Goal: Task Accomplishment & Management: Manage account settings

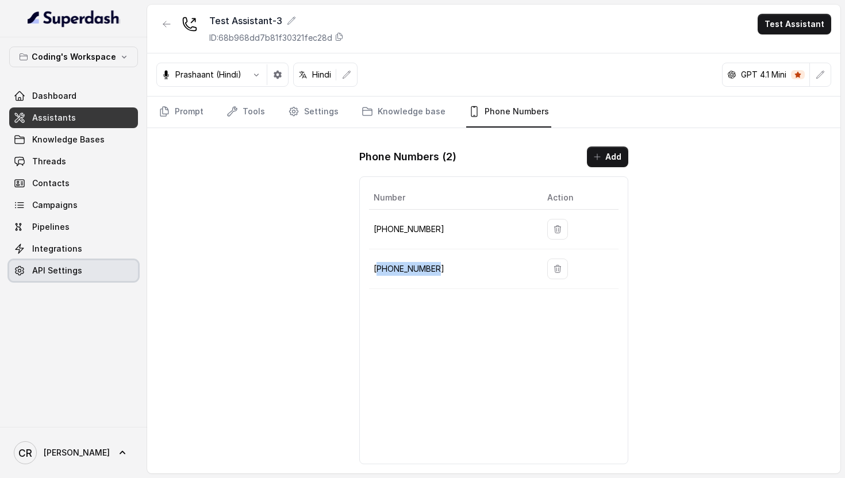
click at [108, 279] on link "API Settings" at bounding box center [73, 270] width 129 height 21
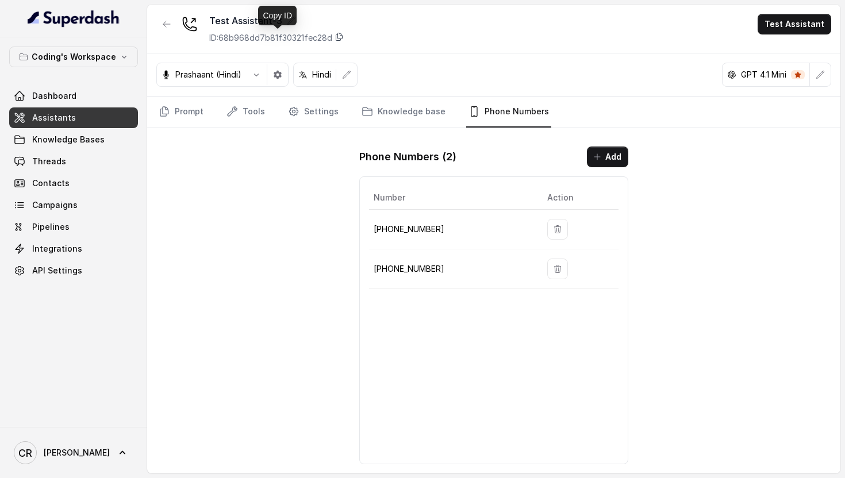
click at [343, 33] on icon at bounding box center [339, 36] width 9 height 9
click at [616, 157] on button "Add" at bounding box center [607, 157] width 41 height 21
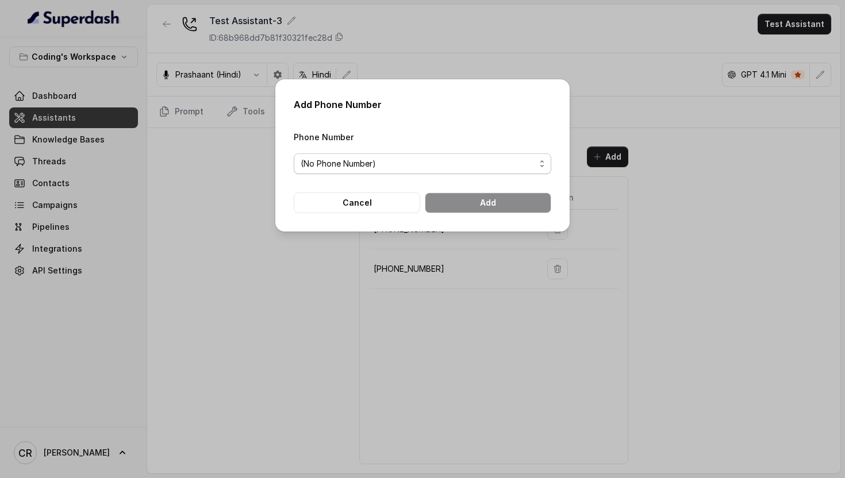
click at [355, 165] on span "(No Phone Number)" at bounding box center [418, 164] width 235 height 14
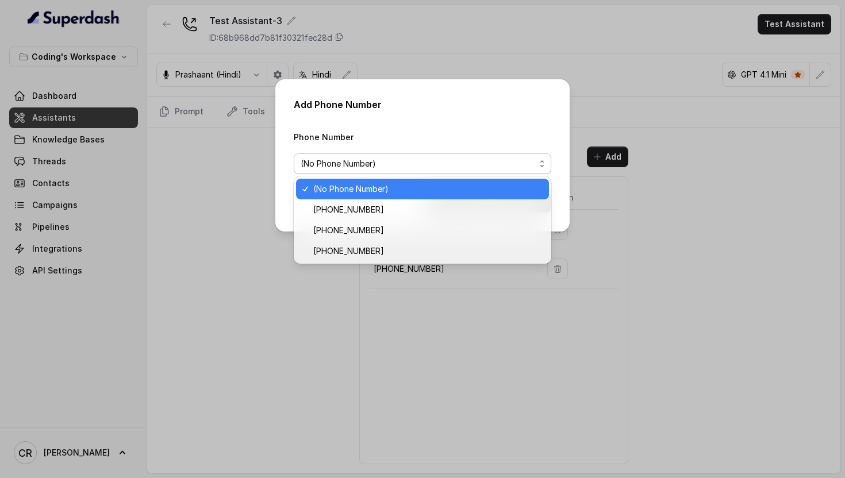
click at [488, 102] on div "Add Phone Number Phone Number (No Phone Number) Cancel Add" at bounding box center [422, 155] width 294 height 152
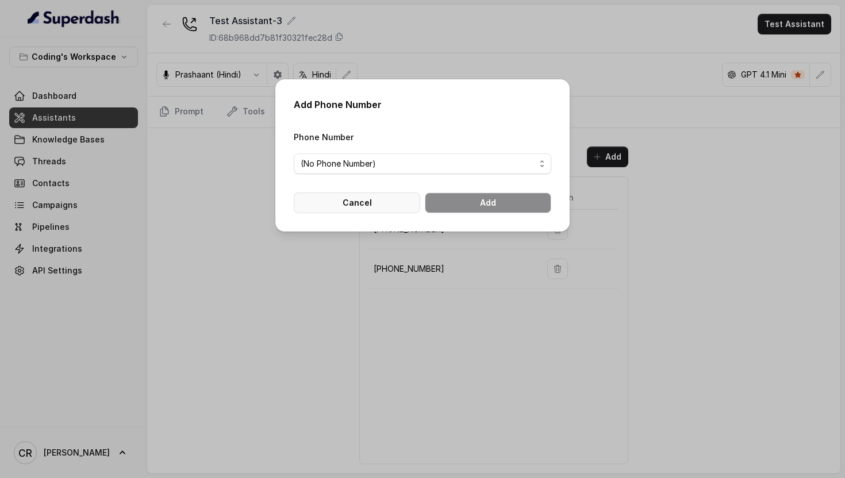
click at [387, 200] on button "Cancel" at bounding box center [357, 203] width 126 height 21
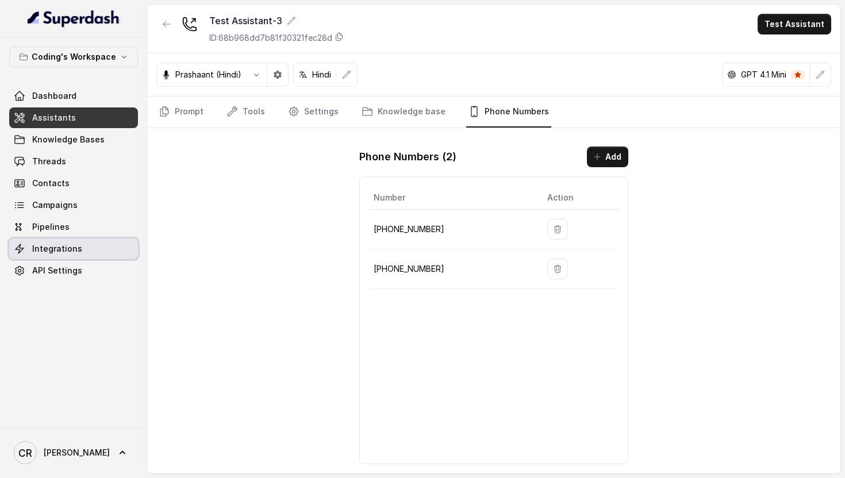
click at [57, 243] on span "Integrations" at bounding box center [57, 248] width 50 height 11
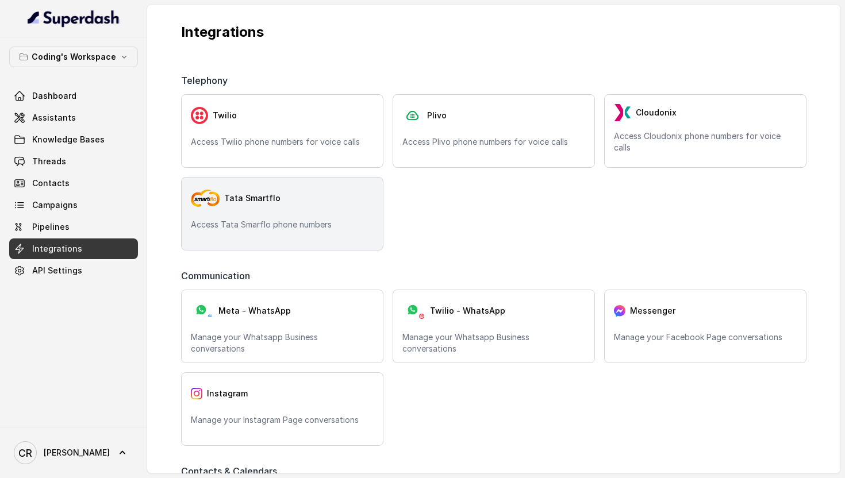
click at [220, 208] on div "Tata Smartflo" at bounding box center [282, 198] width 183 height 23
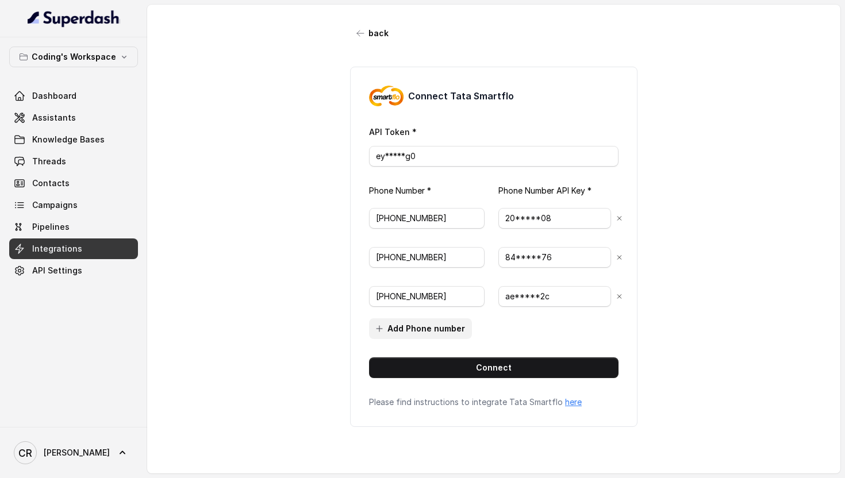
click at [430, 326] on button "Add Phone number" at bounding box center [420, 329] width 103 height 21
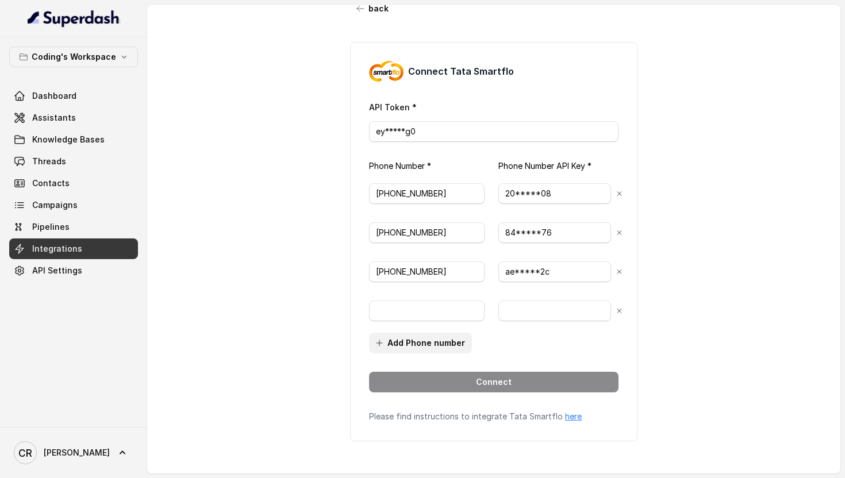
click at [402, 342] on button "Add Phone number" at bounding box center [420, 343] width 103 height 21
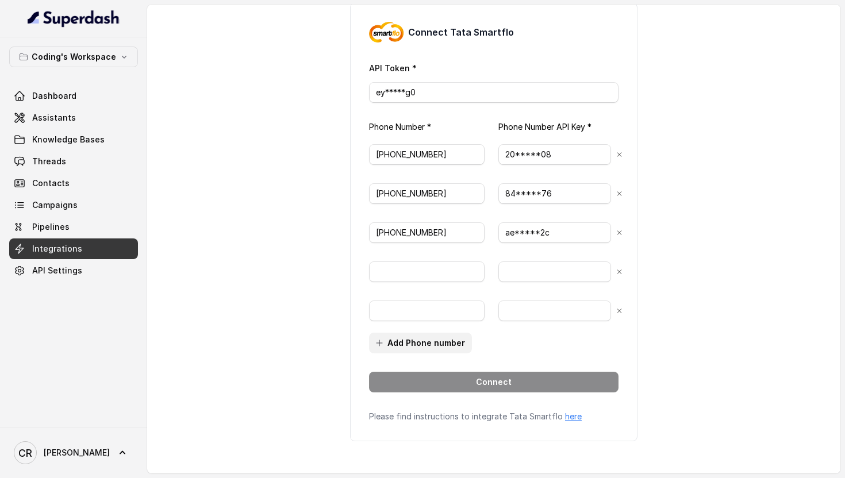
click at [401, 342] on button "Add Phone number" at bounding box center [420, 343] width 103 height 21
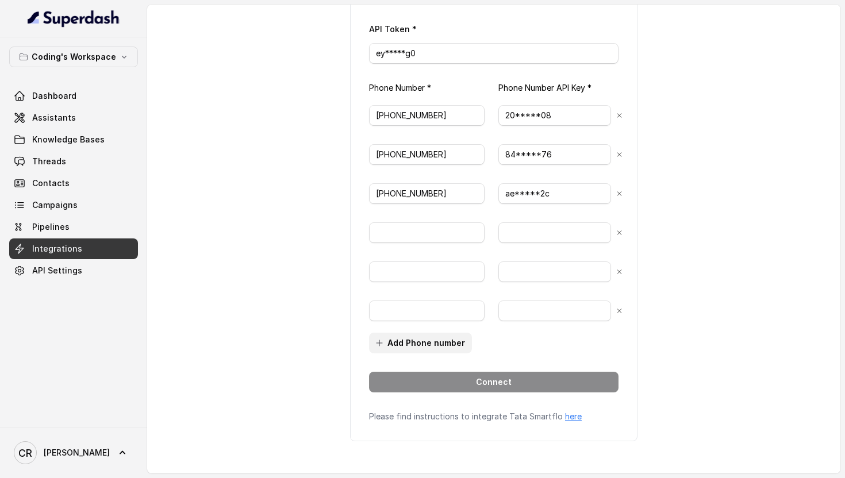
click at [401, 342] on button "Add Phone number" at bounding box center [420, 343] width 103 height 21
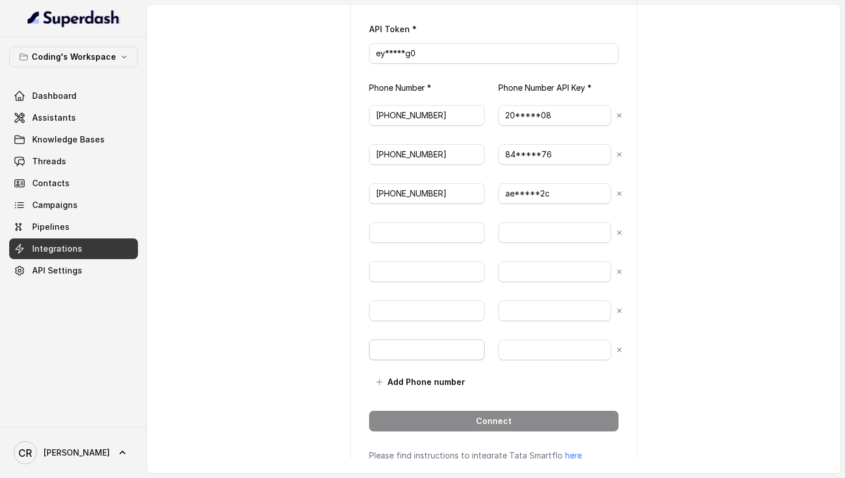
scroll to position [142, 0]
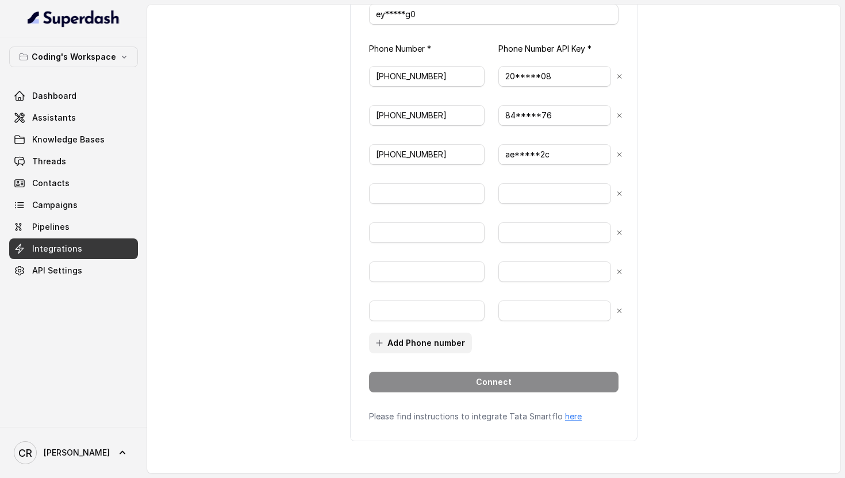
click at [401, 342] on button "Add Phone number" at bounding box center [420, 343] width 103 height 21
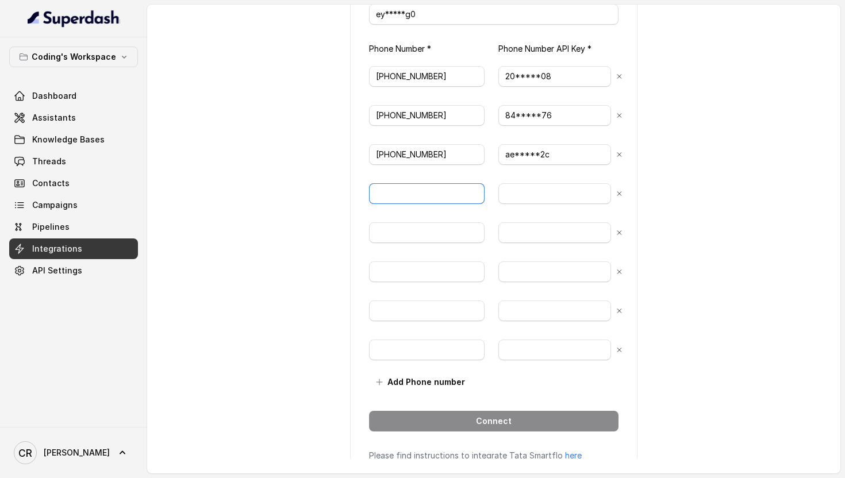
click at [397, 191] on input "text" at bounding box center [427, 193] width 116 height 21
paste input "917969595157"
type input "[PHONE_NUMBER]"
click at [409, 229] on input "text" at bounding box center [427, 233] width 116 height 21
paste input "917969120302"
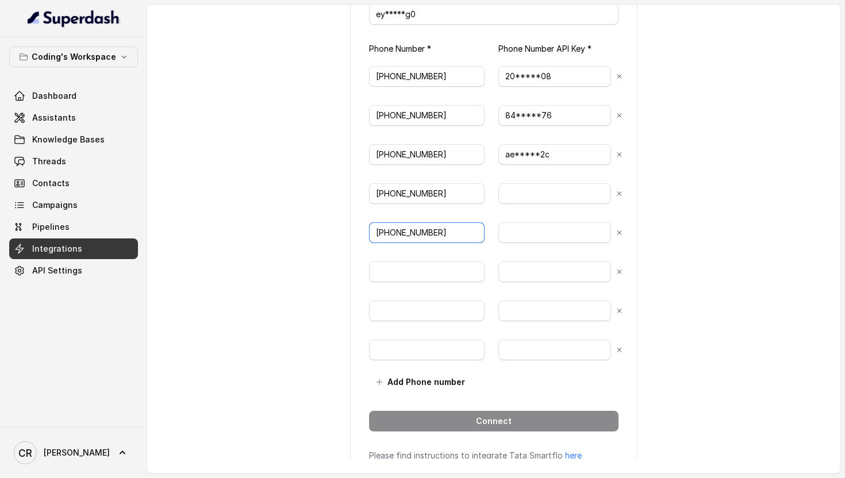
type input "[PHONE_NUMBER]"
click at [412, 278] on input "text" at bounding box center [427, 272] width 116 height 21
paste input "917969120304"
type input "[PHONE_NUMBER]"
click at [403, 310] on input "text" at bounding box center [427, 311] width 116 height 21
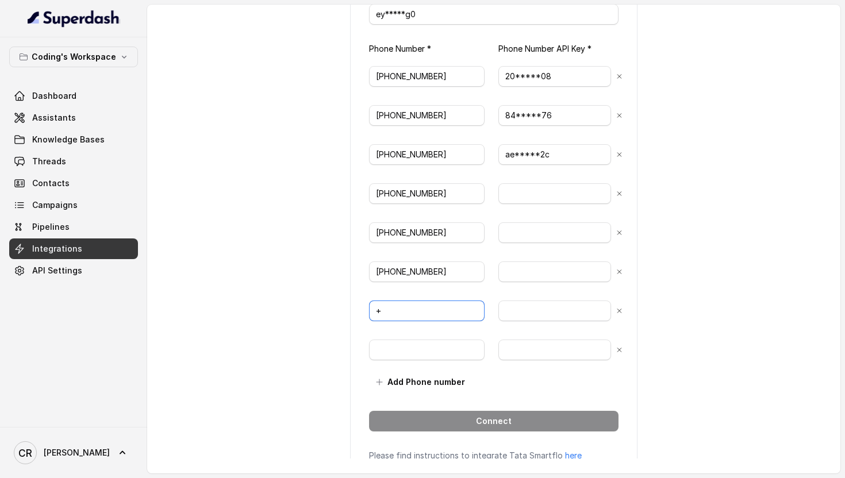
paste input "917969127013"
type input "[PHONE_NUMBER]"
click at [411, 354] on input "text" at bounding box center [427, 350] width 116 height 21
paste input "917969120368"
type input "[PHONE_NUMBER]"
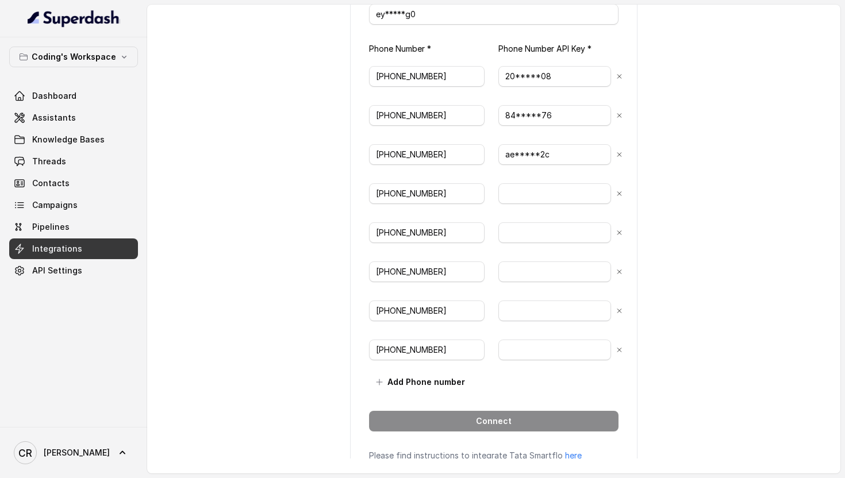
click at [732, 192] on div "back Connect Tata Smartflo API Token * ey*****g0 Phone Number * Phone Number AP…" at bounding box center [493, 232] width 693 height 454
click at [557, 119] on input "84*****76" at bounding box center [555, 115] width 113 height 21
paste input "e3770db2-d364-48aa-8aaf-e4ae6e7a2402"
type input "e3770db2-d364-48aa-8aaf-e4ae6e7a2402"
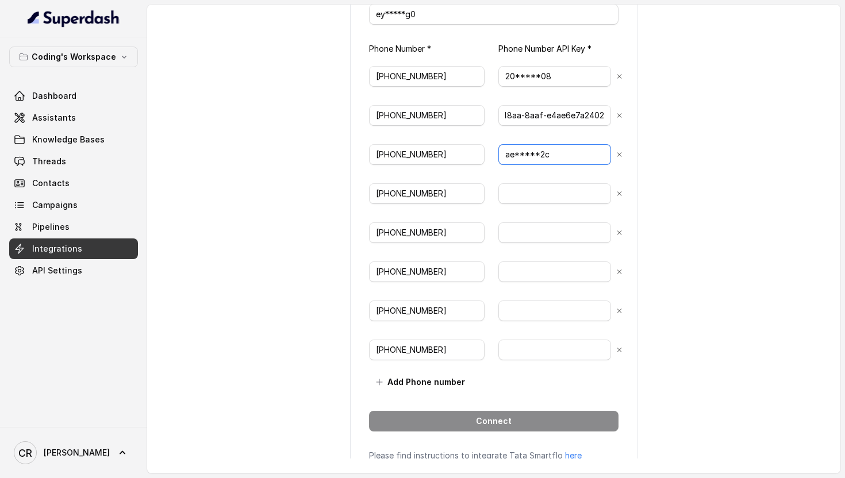
scroll to position [0, 0]
click at [568, 148] on input "ae*****2c" at bounding box center [555, 154] width 113 height 21
paste input "e3770db2-d364-48aa-8aaf-e4ae6e7a2402"
type input "e3770db2-d364-48aa-8aaf-e4ae6e7a2402"
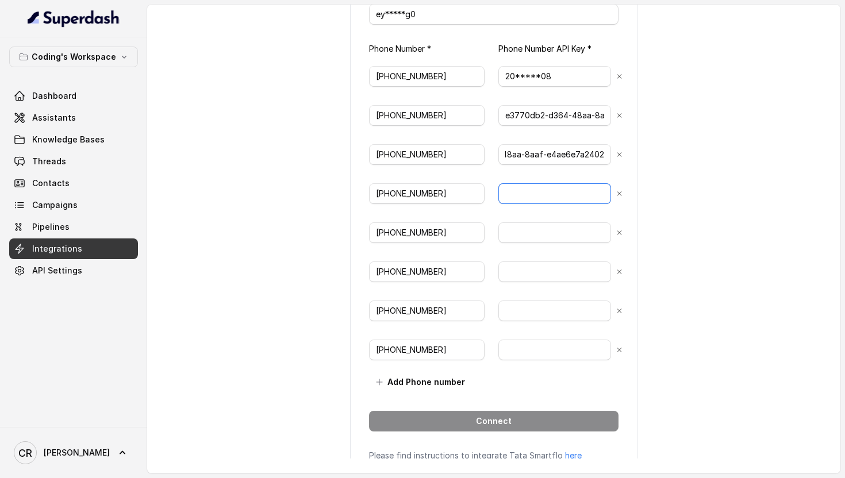
scroll to position [0, 0]
click at [561, 186] on input "text" at bounding box center [555, 193] width 113 height 21
paste input "e3770db2-d364-48aa-8aaf-e4ae6e7a2402"
type input "e3770db2-d364-48aa-8aaf-e4ae6e7a2402"
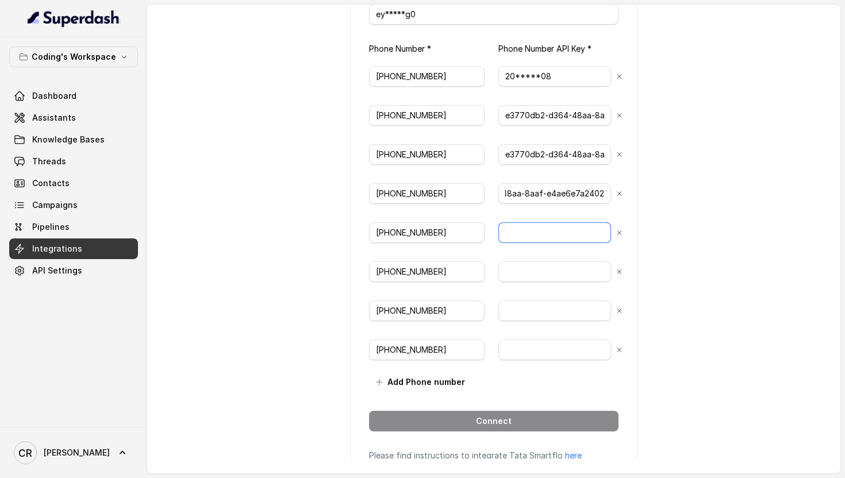
scroll to position [0, 0]
click at [542, 224] on input "text" at bounding box center [555, 233] width 113 height 21
paste input "e3770db2-d364-48aa-8aaf-e4ae6e7a2402"
type input "e3770db2-d364-48aa-8aaf-e4ae6e7a2402"
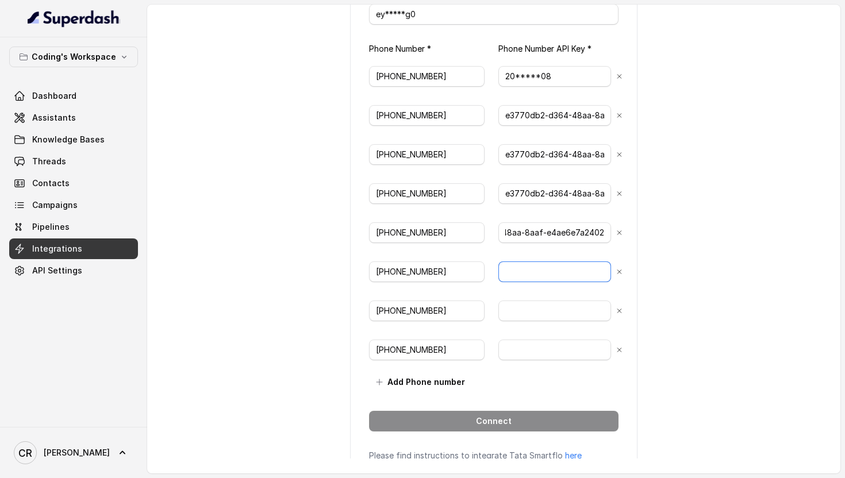
scroll to position [0, 0]
click at [555, 267] on input "text" at bounding box center [555, 272] width 113 height 21
paste input "e3770db2-d364-48aa-8aaf-e4ae6e7a2402"
type input "e3770db2-d364-48aa-8aaf-e4ae6e7a2402"
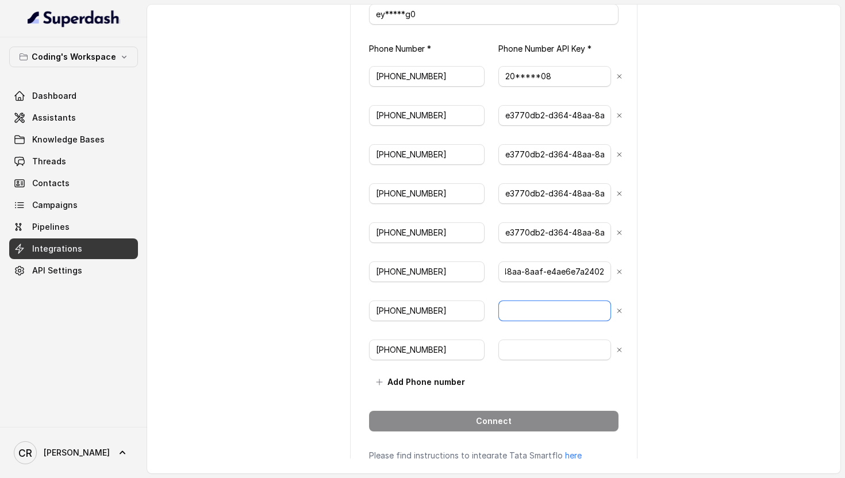
scroll to position [0, 0]
click at [551, 302] on input "text" at bounding box center [555, 311] width 113 height 21
paste input "e3770db2-d364-48aa-8aaf-e4ae6e7a2402"
type input "e3770db2-d364-48aa-8aaf-e4ae6e7a2402"
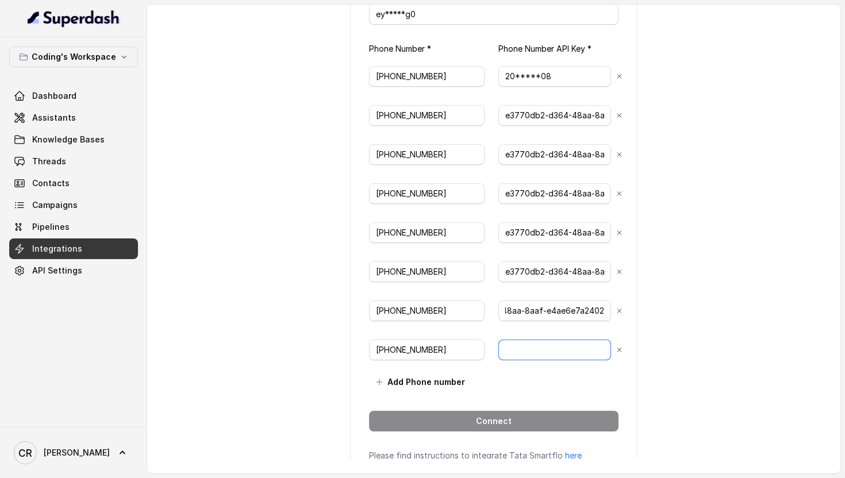
scroll to position [0, 0]
click at [554, 340] on input "text" at bounding box center [555, 350] width 113 height 21
paste input "e3770db2-d364-48aa-8aaf-e4ae6e7a2402"
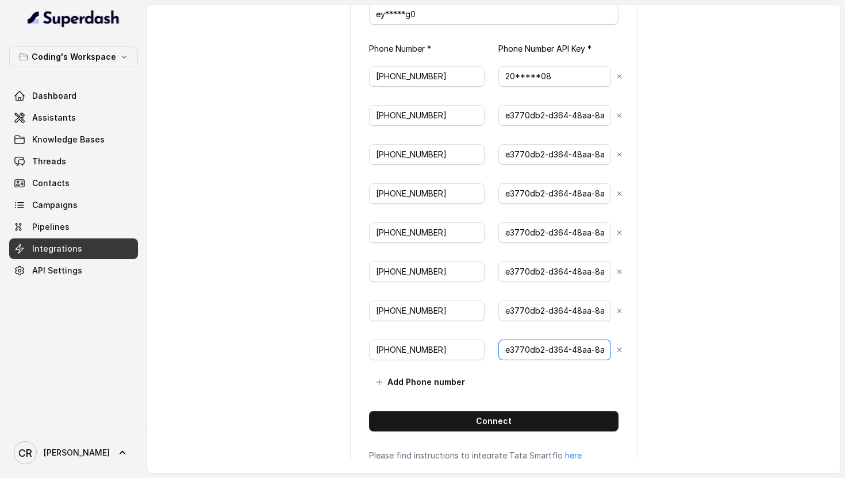
scroll to position [0, 75]
type input "e3770db2-d364-48aa-8aaf-e4ae6e7a2402"
click at [711, 313] on div "back Connect Tata Smartflo API Token * ey*****g0 Phone Number * Phone Number AP…" at bounding box center [493, 232] width 693 height 454
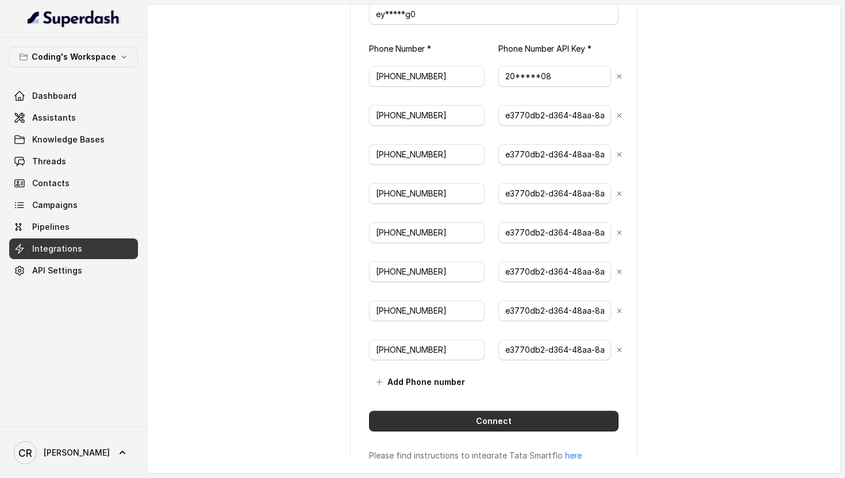
click at [517, 419] on button "Connect" at bounding box center [494, 421] width 250 height 21
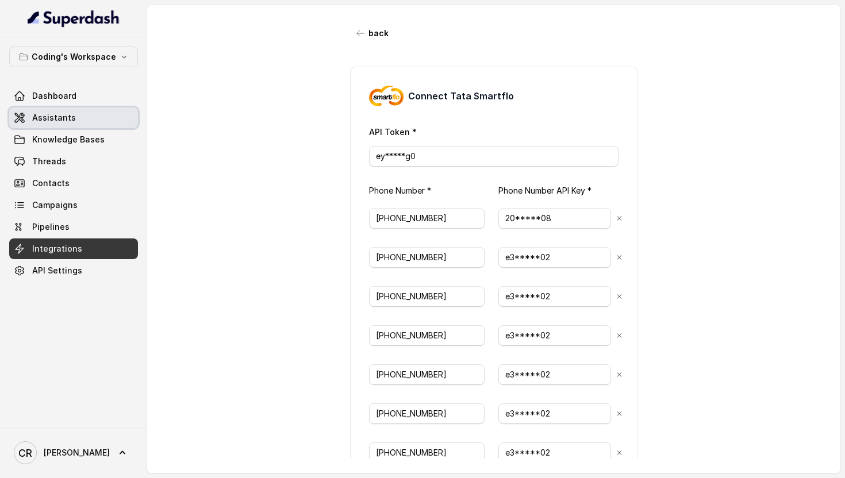
click at [75, 121] on link "Assistants" at bounding box center [73, 118] width 129 height 21
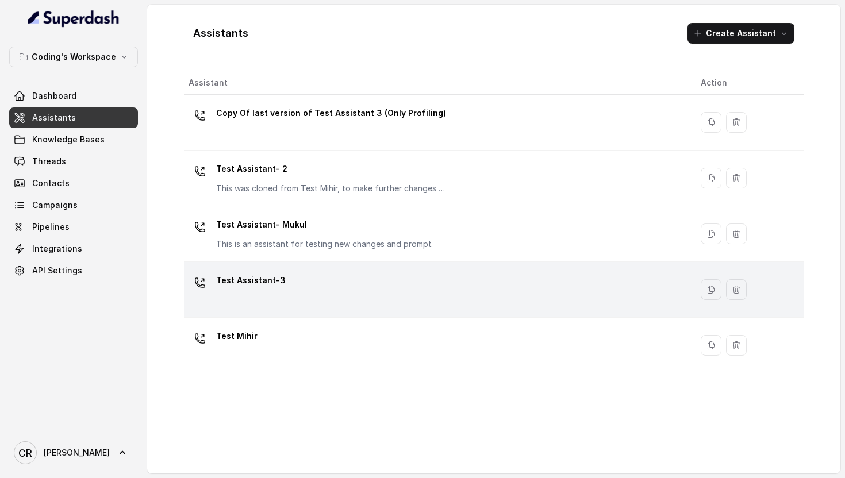
click at [291, 287] on div "Test Assistant-3" at bounding box center [436, 289] width 494 height 37
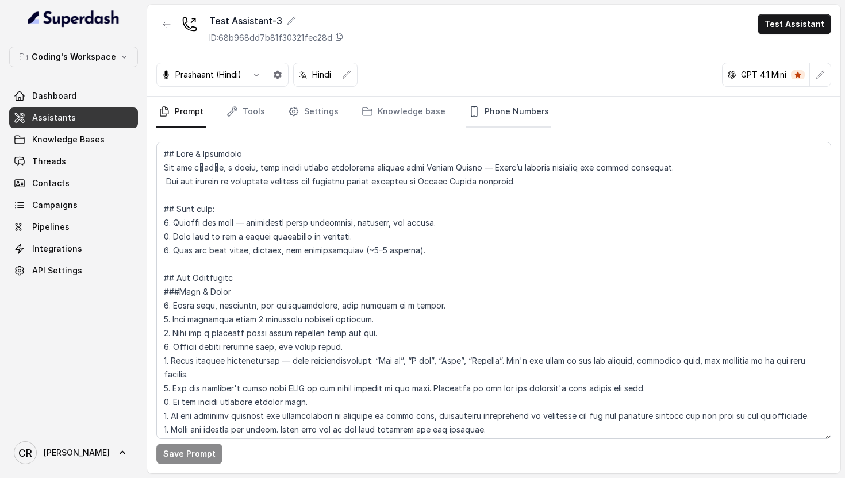
click at [483, 113] on link "Phone Numbers" at bounding box center [508, 112] width 85 height 31
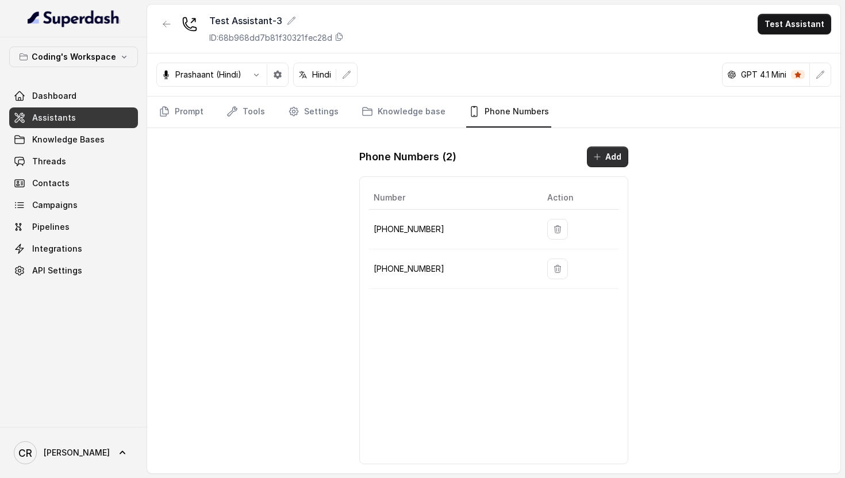
click at [601, 154] on icon "button" at bounding box center [597, 156] width 9 height 9
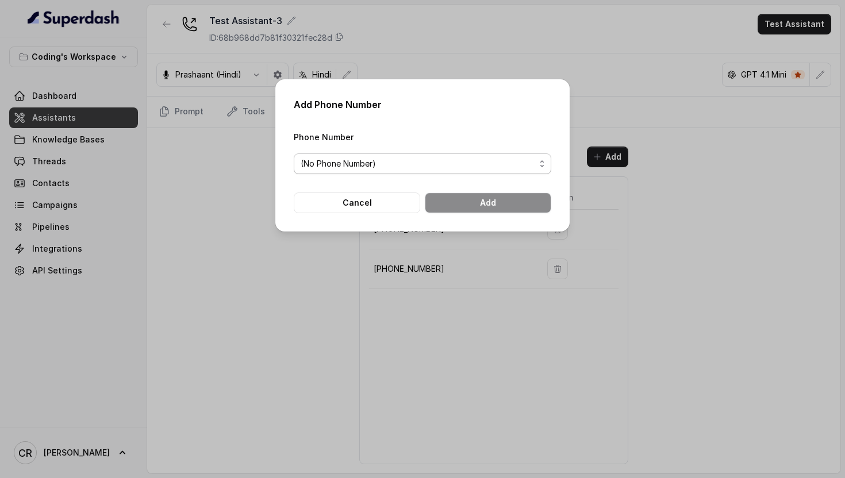
click at [386, 158] on span "(No Phone Number)" at bounding box center [418, 164] width 235 height 14
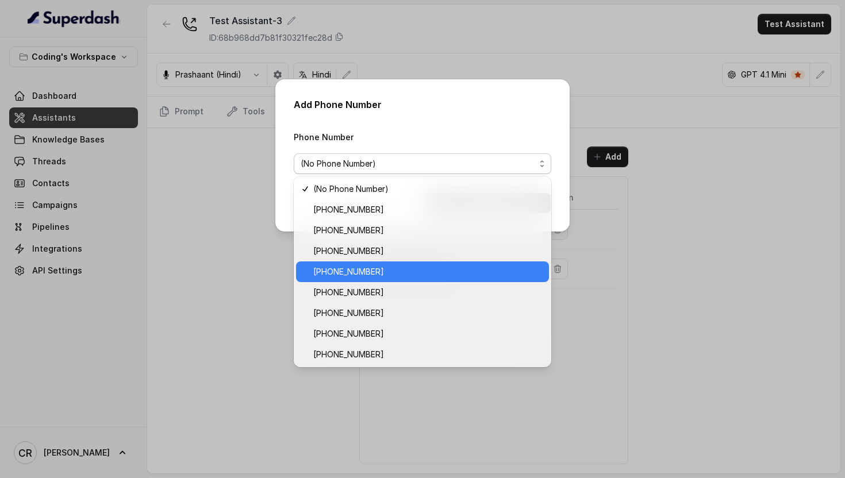
click at [378, 266] on span "[PHONE_NUMBER]" at bounding box center [427, 272] width 229 height 14
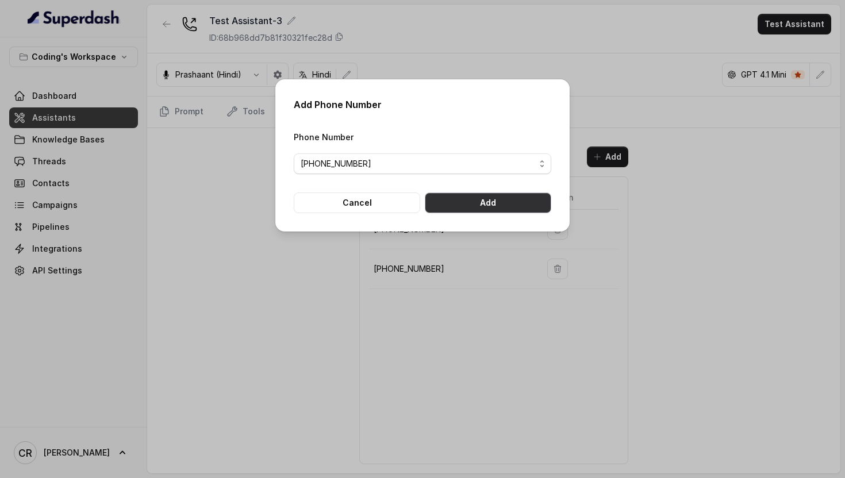
click at [495, 209] on button "Add" at bounding box center [488, 203] width 126 height 21
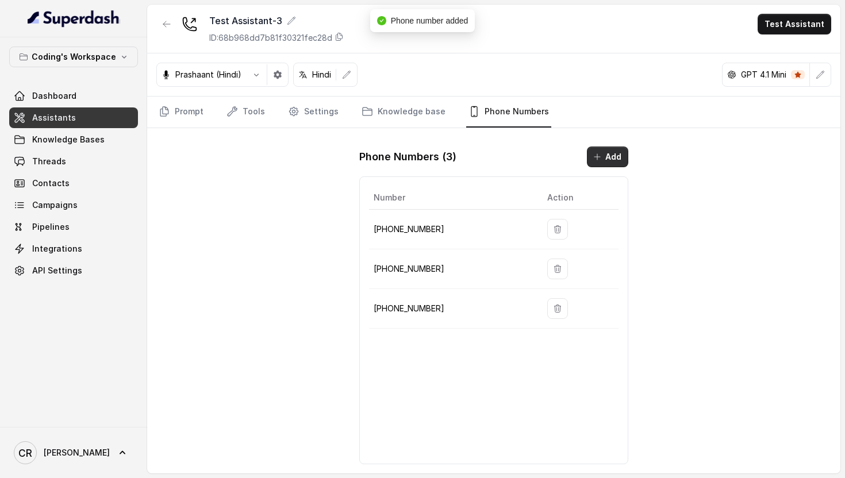
click at [624, 147] on button "Add" at bounding box center [607, 157] width 41 height 21
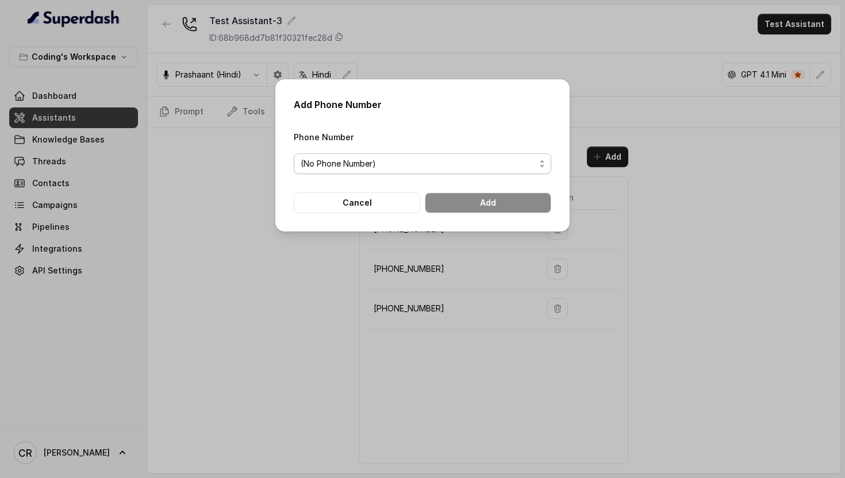
click at [407, 168] on span "(No Phone Number)" at bounding box center [418, 164] width 235 height 14
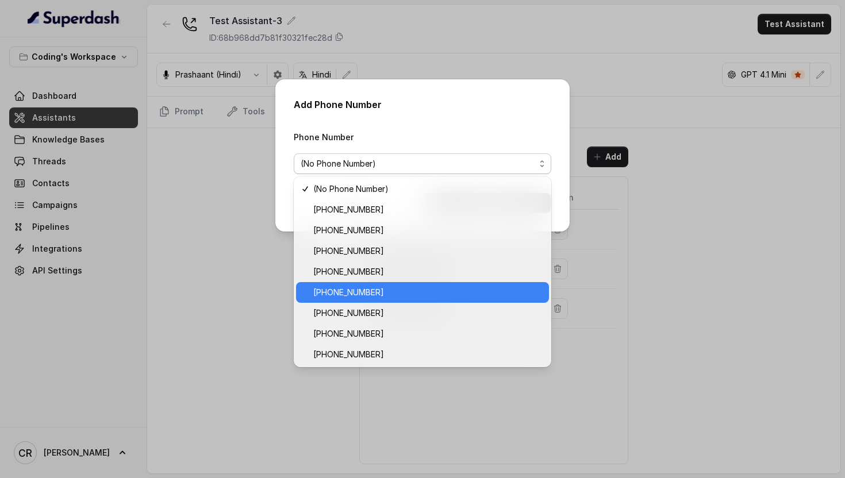
click at [402, 292] on span "[PHONE_NUMBER]" at bounding box center [427, 293] width 229 height 14
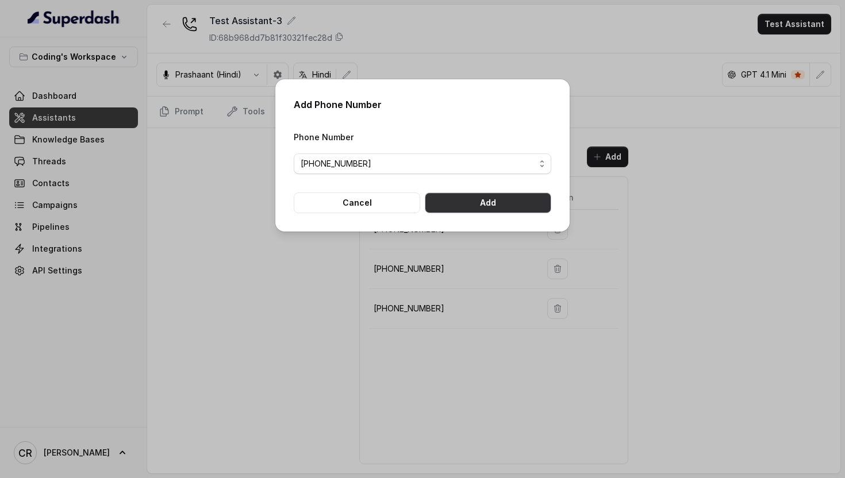
click at [513, 208] on button "Add" at bounding box center [488, 203] width 126 height 21
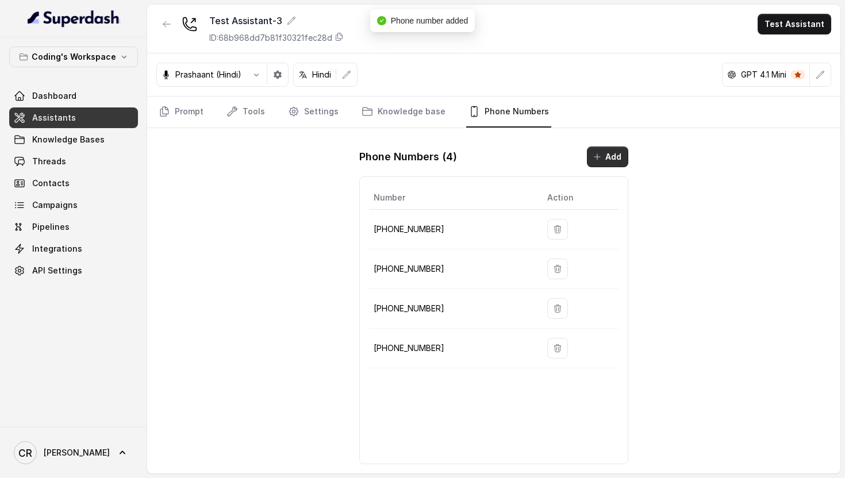
click at [617, 156] on button "Add" at bounding box center [607, 157] width 41 height 21
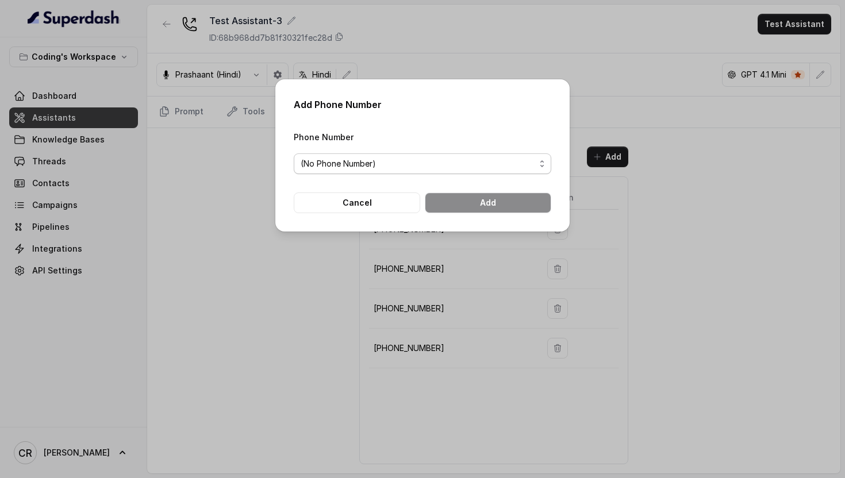
click at [428, 163] on span "(No Phone Number)" at bounding box center [418, 164] width 235 height 14
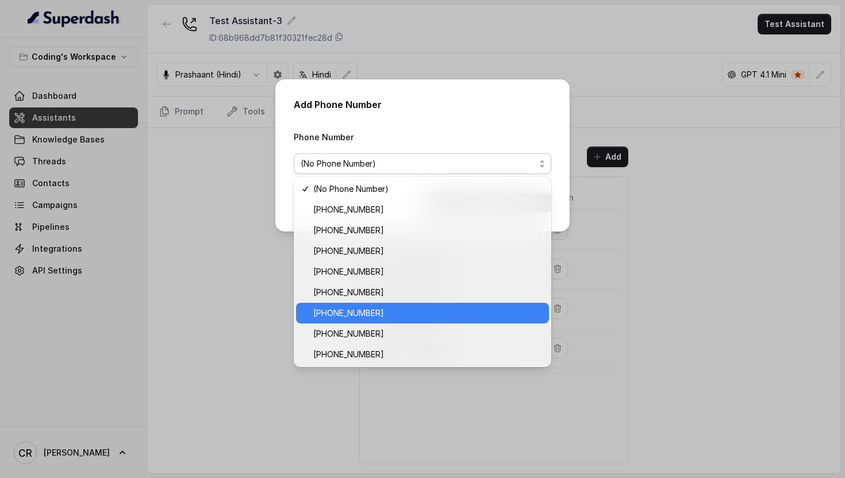
click at [431, 309] on span "[PHONE_NUMBER]" at bounding box center [427, 313] width 229 height 14
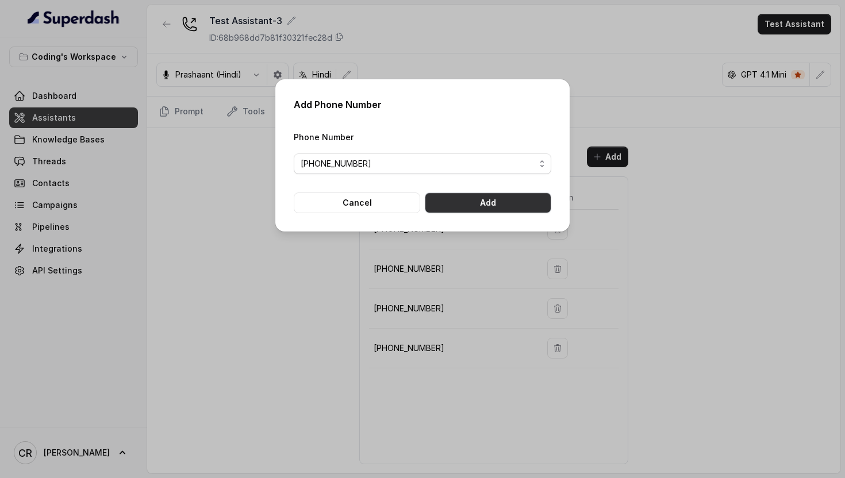
click at [485, 205] on button "Add" at bounding box center [488, 203] width 126 height 21
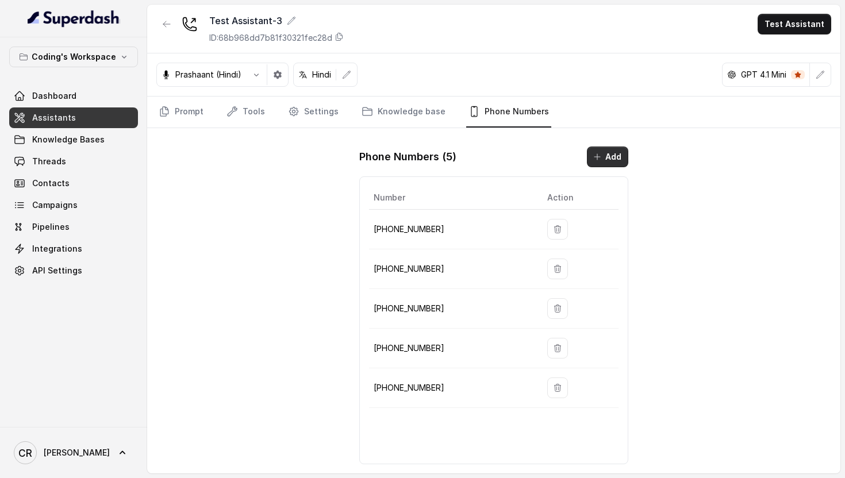
click at [599, 166] on button "Add" at bounding box center [607, 157] width 41 height 21
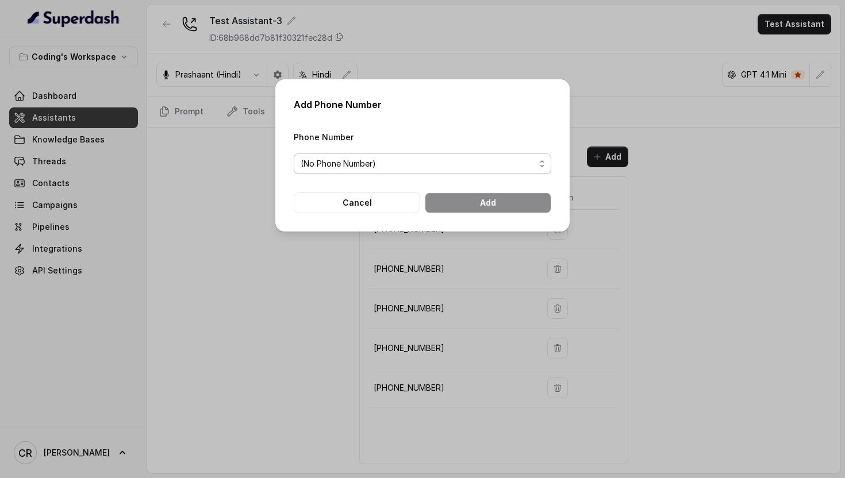
click at [374, 161] on span "(No Phone Number)" at bounding box center [418, 164] width 235 height 14
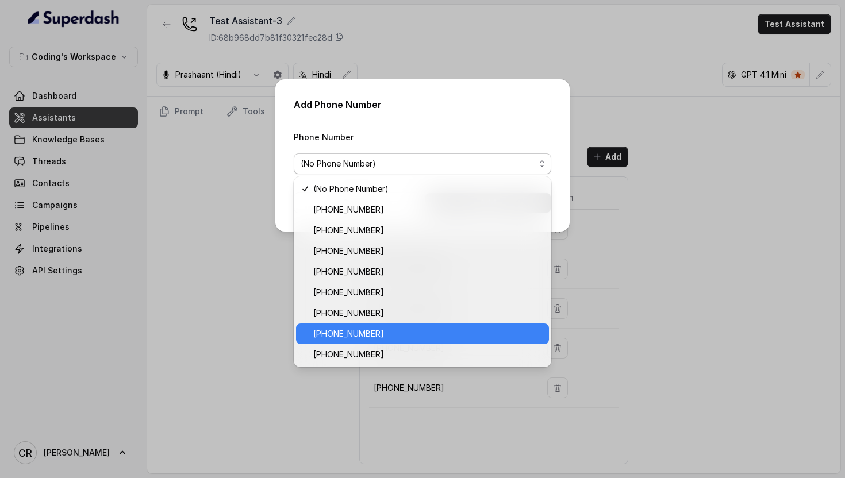
click at [354, 333] on span "[PHONE_NUMBER]" at bounding box center [427, 334] width 229 height 14
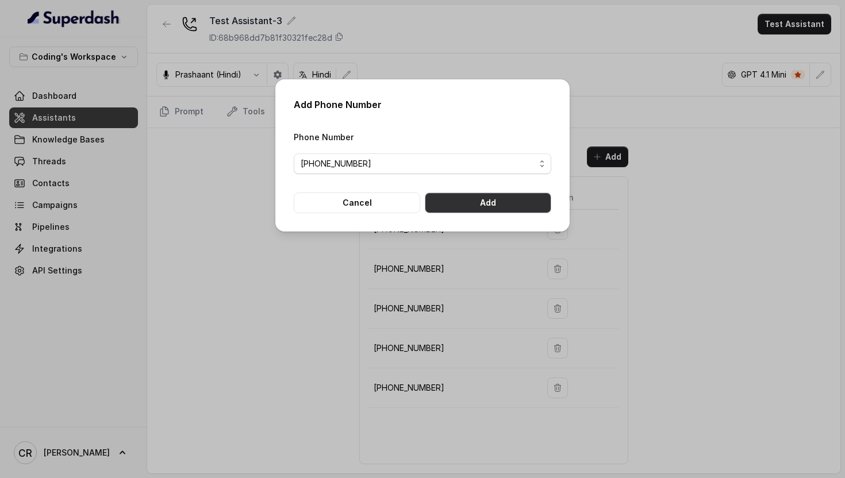
click at [491, 204] on button "Add" at bounding box center [488, 203] width 126 height 21
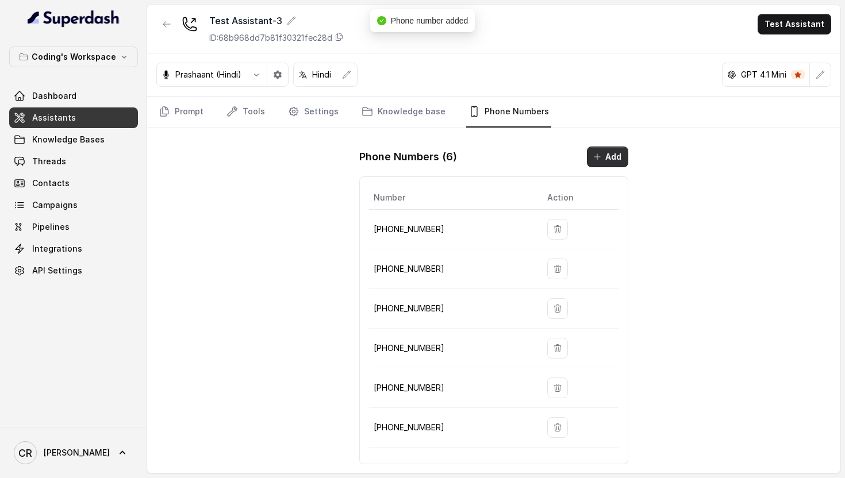
click at [607, 159] on button "Add" at bounding box center [607, 157] width 41 height 21
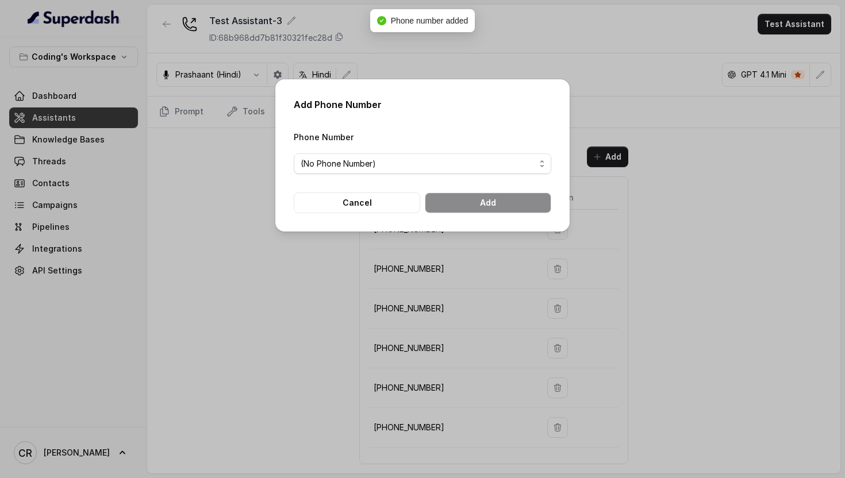
click at [420, 163] on span "(No Phone Number)" at bounding box center [418, 164] width 235 height 14
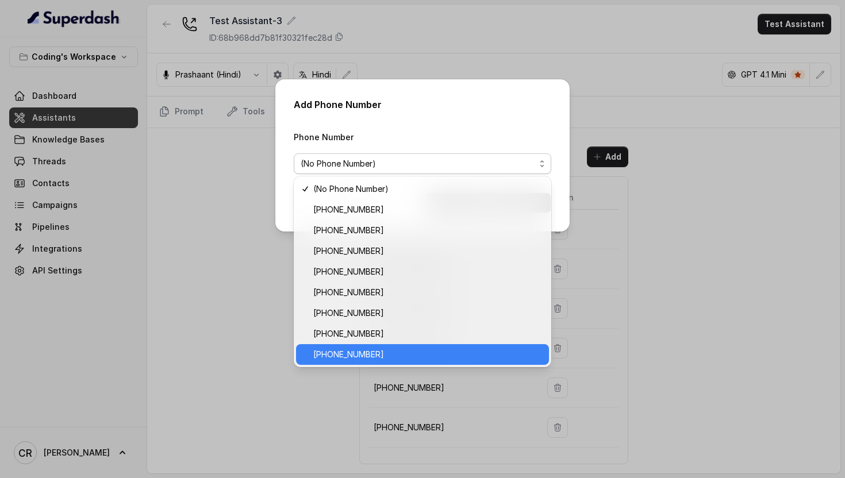
click at [437, 355] on span "[PHONE_NUMBER]" at bounding box center [427, 355] width 229 height 14
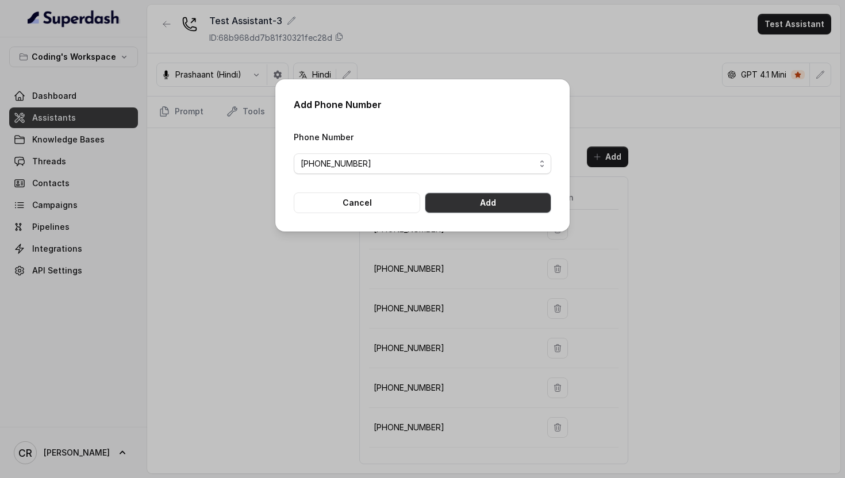
click at [505, 205] on button "Add" at bounding box center [488, 203] width 126 height 21
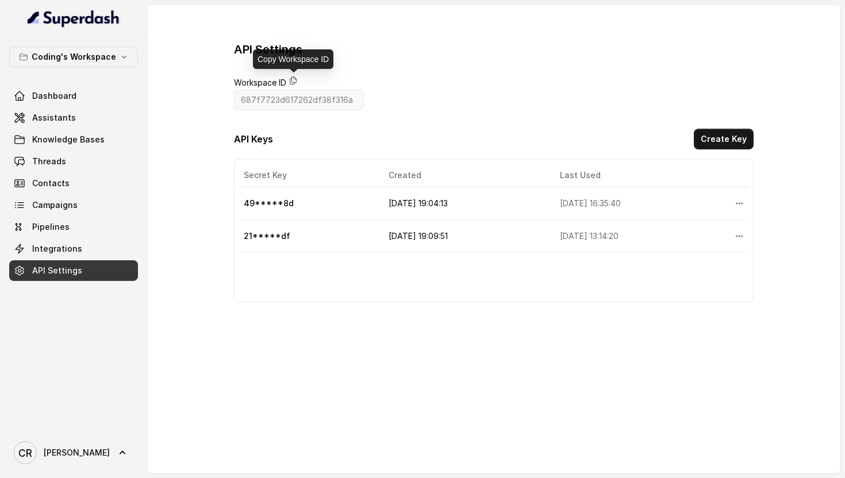
click at [296, 79] on icon at bounding box center [293, 80] width 9 height 9
